Goal: Task Accomplishment & Management: Manage account settings

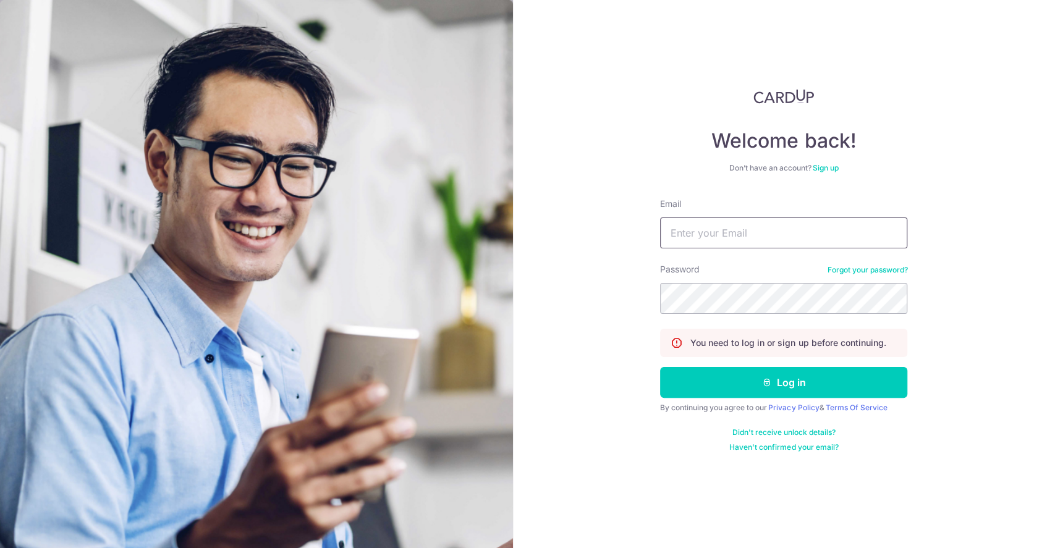
drag, startPoint x: 0, startPoint y: 0, endPoint x: 702, endPoint y: 234, distance: 739.9
click at [702, 234] on input "Email" at bounding box center [783, 233] width 247 height 31
type input "[EMAIL_ADDRESS][DOMAIN_NAME]"
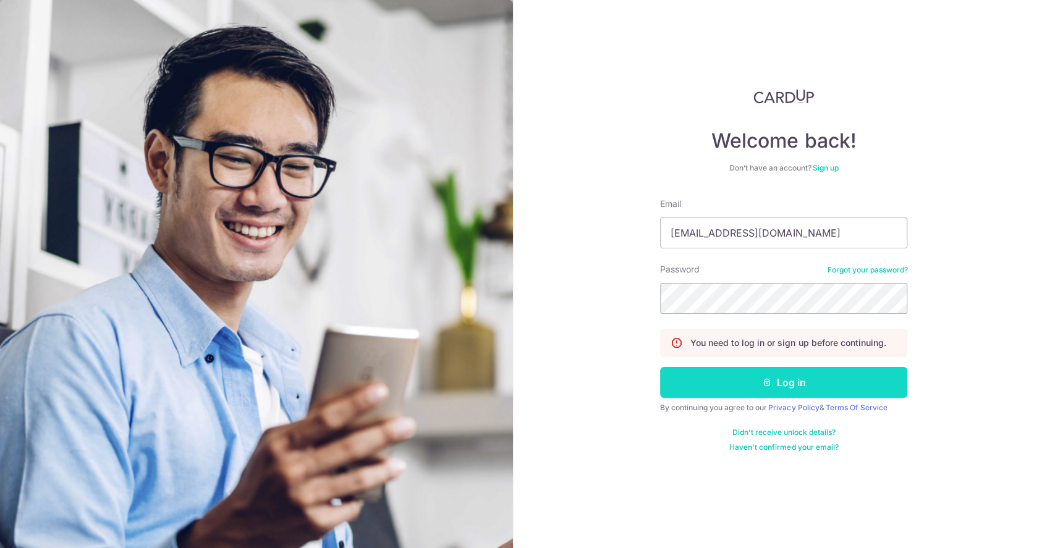
click at [823, 379] on button "Log in" at bounding box center [783, 382] width 247 height 31
